Goal: Task Accomplishment & Management: Manage account settings

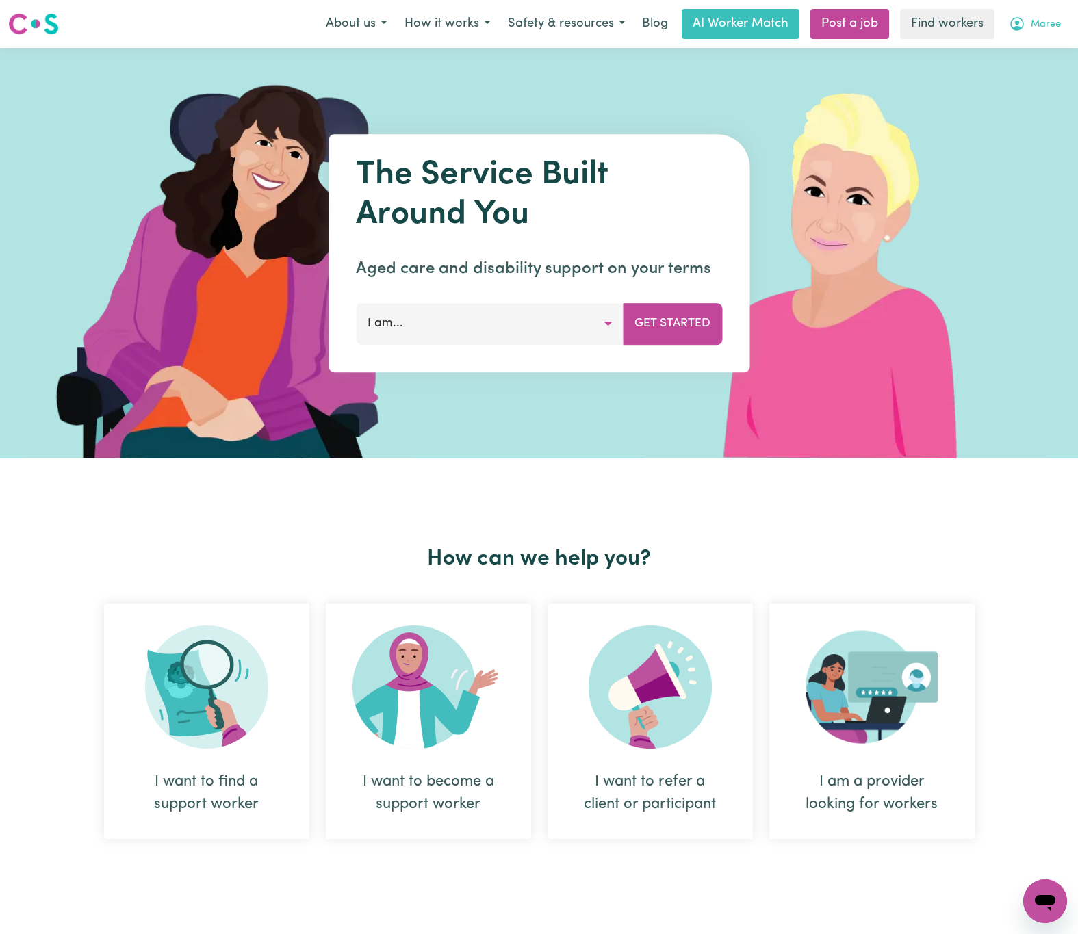
click at [1034, 17] on span "Maree" at bounding box center [1046, 24] width 30 height 15
click at [1021, 87] on link "Logout" at bounding box center [1015, 79] width 108 height 26
click at [1050, 23] on link "Login" at bounding box center [1046, 24] width 47 height 30
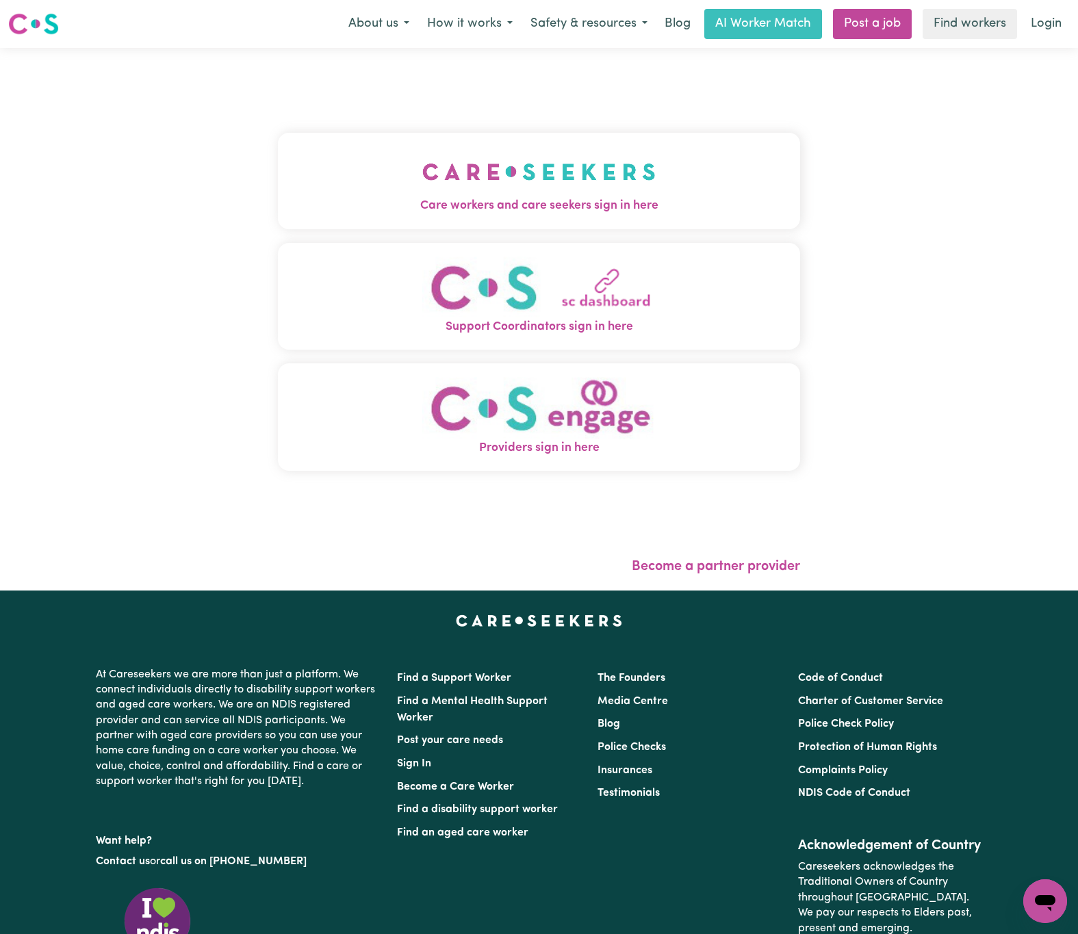
click at [567, 148] on img "Care workers and care seekers sign in here" at bounding box center [538, 171] width 233 height 51
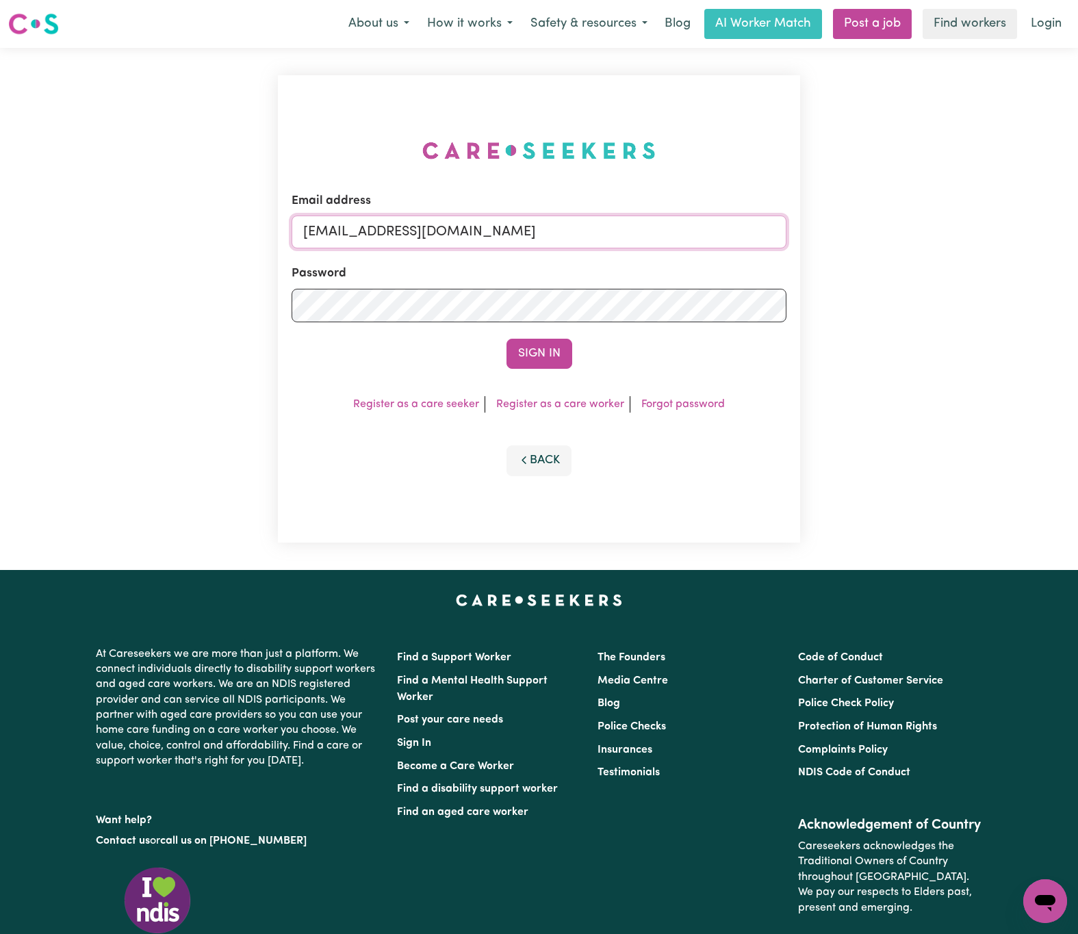
drag, startPoint x: 379, startPoint y: 230, endPoint x: 1127, endPoint y: 240, distance: 748.9
click at [1077, 240] on html "Menu About us How it works Safety & resources Blog AI Worker Match Post a job F…" at bounding box center [539, 557] width 1078 height 1114
paste input "[EMAIL_ADDRESS][DOMAIN_NAME]"
type input "superuser~[EMAIL_ADDRESS][DOMAIN_NAME]"
click at [507, 339] on button "Sign In" at bounding box center [540, 354] width 66 height 30
